Goal: Find specific page/section

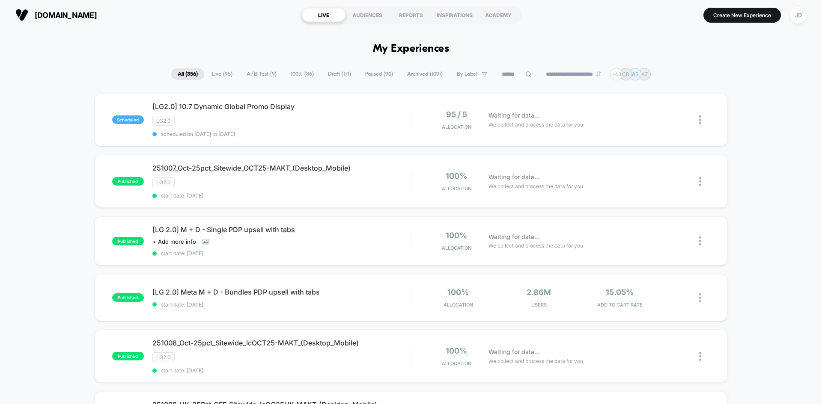
click at [508, 74] on input at bounding box center [516, 74] width 43 height 10
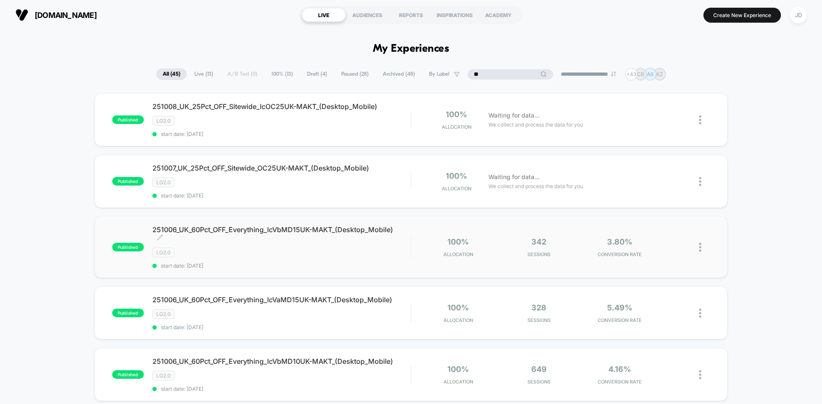
type input "**"
click at [315, 230] on span "251006_UK_60Pct_OFF_Everything_lcVbMD15UK-MAKT_(Desktop_Mobile) Click to edit e…" at bounding box center [281, 234] width 258 height 17
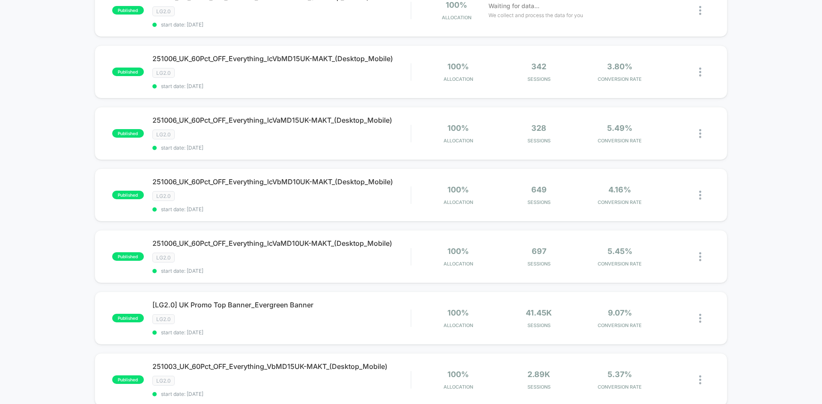
scroll to position [43, 0]
